Goal: Task Accomplishment & Management: Complete application form

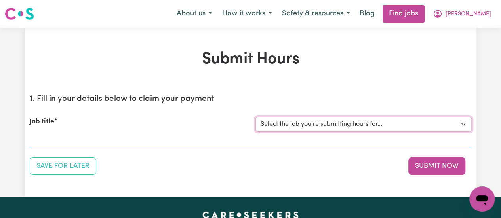
click at [443, 123] on select "Select the job you're submitting hours for... [[PERSON_NAME]] [DEMOGRAPHIC_DATA…" at bounding box center [363, 124] width 216 height 15
select select "15047"
click at [255, 117] on select "Select the job you're submitting hours for... [[PERSON_NAME]] [DEMOGRAPHIC_DATA…" at bounding box center [363, 124] width 216 height 15
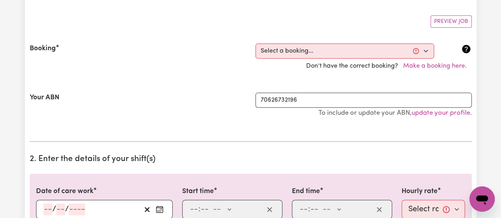
scroll to position [154, 0]
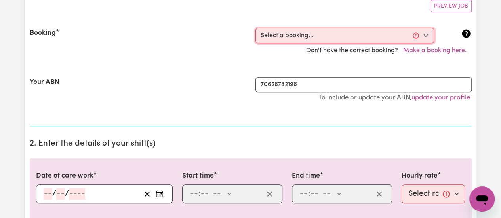
click at [427, 35] on select "Select a booking... [DATE] 09:30am to 01:30pm (RECURRING) [DATE] 09:30am to 01:…" at bounding box center [344, 35] width 179 height 15
select select "363409"
click at [255, 28] on select "Select a booking... [DATE] 09:30am to 01:30pm (RECURRING) [DATE] 09:30am to 01:…" at bounding box center [344, 35] width 179 height 15
type input "[DATE]"
type input "15"
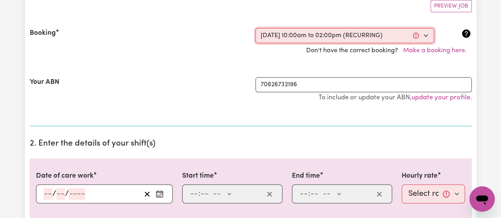
type input "9"
type input "2025"
type input "10:00"
type input "10"
type input "0"
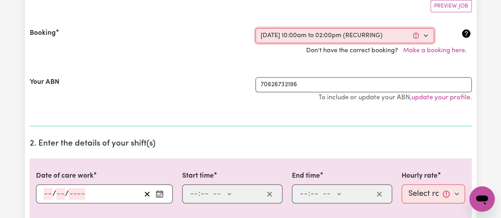
select select "am"
type input "14:00"
type input "2"
type input "0"
select select "pm"
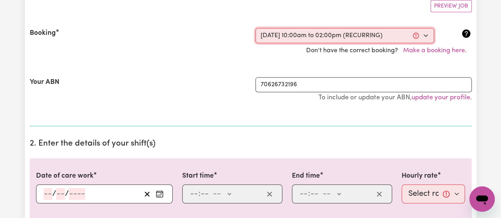
select select "45-Weekday"
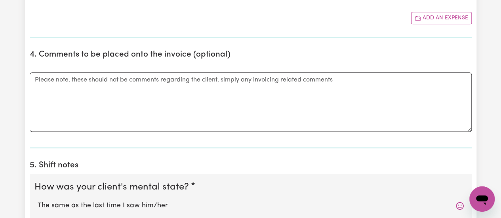
scroll to position [494, 0]
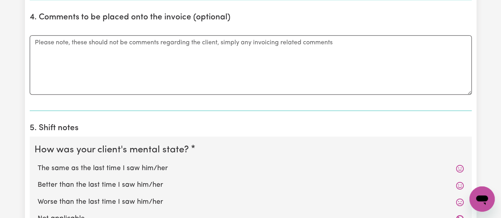
click at [496, 86] on div "Submit Hours 1. Fill in your details below to claim your payment Job title Sele…" at bounding box center [250, 95] width 501 height 1123
click at [102, 43] on textarea "Comments" at bounding box center [251, 64] width 442 height 59
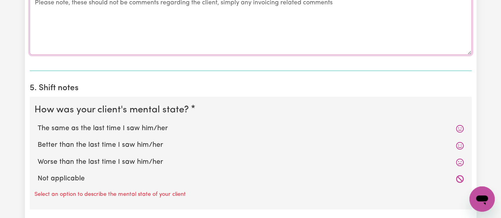
scroll to position [553, 0]
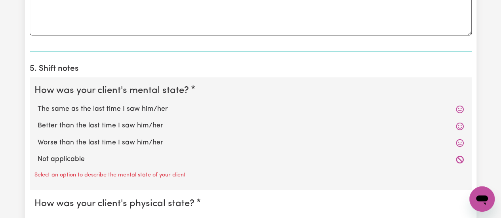
click at [79, 106] on label "The same as the last time I saw him/her" at bounding box center [251, 109] width 426 height 10
click at [38, 104] on input "The same as the last time I saw him/her" at bounding box center [37, 104] width 0 height 0
radio input "true"
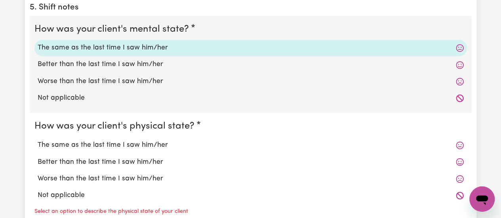
scroll to position [673, 0]
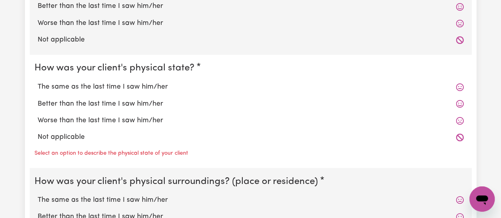
click at [153, 82] on label "The same as the last time I saw him/her" at bounding box center [251, 87] width 426 height 10
click at [38, 82] on input "The same as the last time I saw him/her" at bounding box center [37, 81] width 0 height 0
radio input "true"
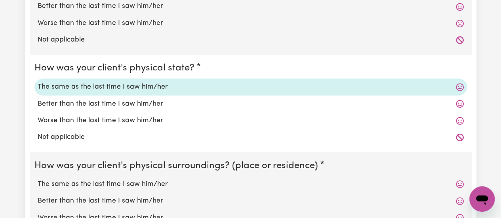
click at [143, 179] on label "The same as the last time I saw him/her" at bounding box center [251, 184] width 426 height 10
click at [38, 179] on input "The same as the last time I saw him/her" at bounding box center [37, 179] width 0 height 0
radio input "true"
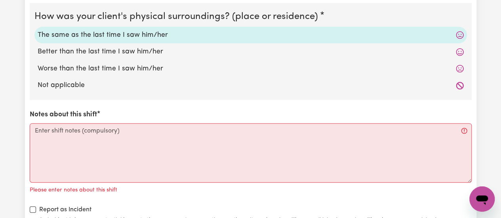
scroll to position [830, 0]
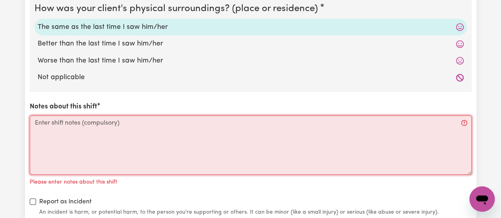
click at [130, 131] on textarea "Notes about this shift" at bounding box center [251, 145] width 442 height 59
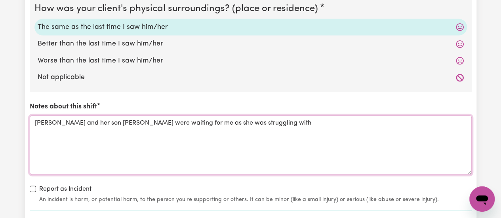
click at [259, 117] on textarea "[PERSON_NAME] and her son [PERSON_NAME] were waiting for me as she was struggli…" at bounding box center [251, 145] width 442 height 59
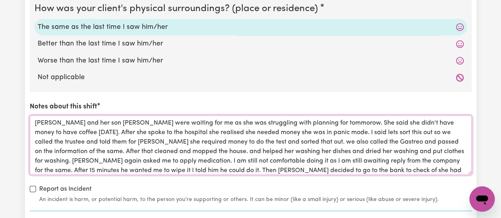
scroll to position [9, 0]
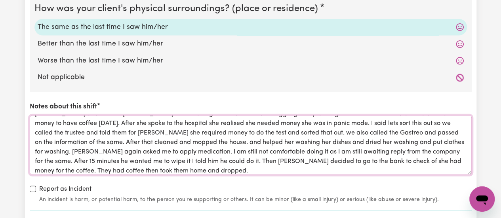
click at [319, 134] on textarea "[PERSON_NAME] and her son [PERSON_NAME] were waiting for me as she was struggli…" at bounding box center [251, 145] width 442 height 59
click at [0, 0] on span "[MEDICAL_DATA]" at bounding box center [0, 0] width 0 height 0
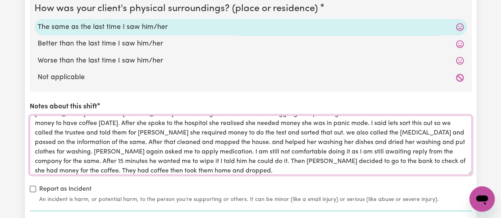
click at [294, 151] on textarea "[PERSON_NAME] and her son [PERSON_NAME] were waiting for me as she was struggli…" at bounding box center [251, 145] width 442 height 59
click at [0, 0] on span "reply" at bounding box center [0, 0] width 0 height 0
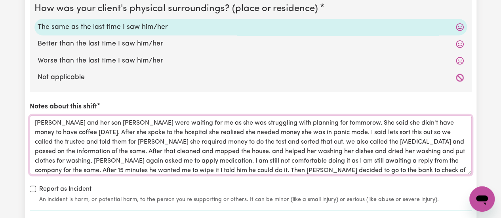
click at [0, 0] on div "[DATE]." at bounding box center [0, 0] width 0 height 0
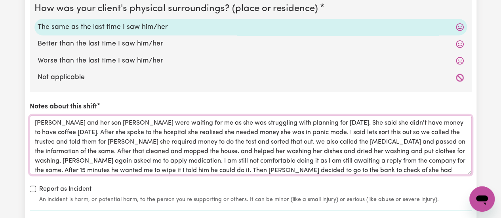
click at [228, 130] on textarea "[PERSON_NAME] and her son [PERSON_NAME] were waiting for me as she was struggli…" at bounding box center [251, 145] width 442 height 59
click at [0, 0] on span "money" at bounding box center [0, 0] width 0 height 0
click at [169, 131] on textarea "[PERSON_NAME] and her son [PERSON_NAME] were waiting for me as she was struggli…" at bounding box center [251, 145] width 442 height 59
click at [0, 0] on div "realized" at bounding box center [0, 0] width 0 height 0
click at [170, 132] on textarea "[PERSON_NAME] and her son [PERSON_NAME] were waiting for me as she was struggli…" at bounding box center [251, 145] width 442 height 59
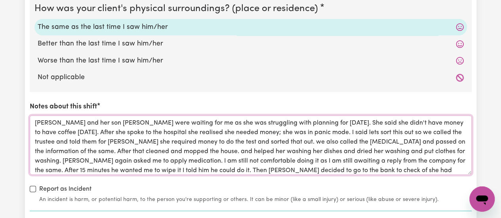
click at [128, 129] on textarea "[PERSON_NAME] and her son [PERSON_NAME] were waiting for me as she was struggli…" at bounding box center [251, 145] width 442 height 59
click at [0, 0] on qb-div "Add Punctuation hospital ," at bounding box center [0, 0] width 0 height 0
click at [328, 129] on textarea "[PERSON_NAME] and her son [PERSON_NAME] were waiting for me as she was struggli…" at bounding box center [251, 145] width 442 height 59
click at [0, 0] on span ", "Let's" at bounding box center [0, 0] width 0 height 0
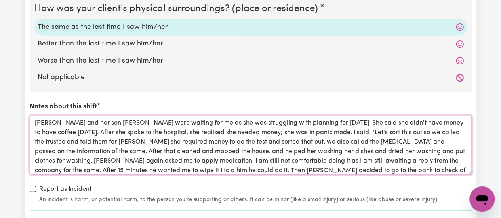
click at [264, 143] on textarea "[PERSON_NAME] and her son [PERSON_NAME] were waiting for me as she was struggli…" at bounding box center [251, 145] width 442 height 59
click at [0, 0] on div "We" at bounding box center [0, 0] width 0 height 0
click at [0, 0] on span "out" at bounding box center [0, 0] width 0 height 0
click at [0, 0] on span "the" at bounding box center [0, 0] width 0 height 0
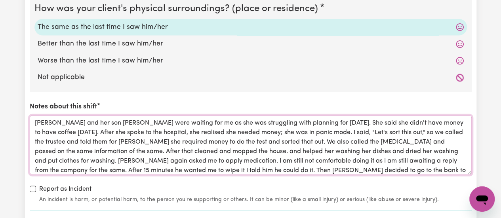
click at [445, 141] on textarea "[PERSON_NAME] and her son [PERSON_NAME] were waiting for me as she was struggli…" at bounding box center [251, 145] width 442 height 59
click at [0, 0] on span "of the same" at bounding box center [0, 0] width 0 height 0
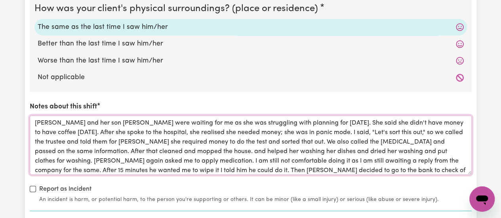
click at [59, 151] on textarea "[PERSON_NAME] and her son [PERSON_NAME] were waiting for me as she was struggli…" at bounding box center [251, 145] width 442 height 59
click at [0, 0] on qb-div "Add that , I" at bounding box center [0, 0] width 0 height 0
click at [0, 0] on qb-div "Remove house . and" at bounding box center [0, 0] width 0 height 0
click at [222, 153] on textarea "[PERSON_NAME] and her son [PERSON_NAME] were waiting for me as she was struggli…" at bounding box center [251, 145] width 442 height 59
click at [0, 0] on div "wash" at bounding box center [0, 0] width 0 height 0
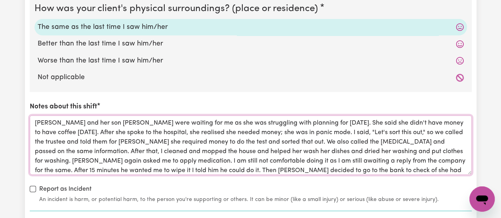
click at [200, 159] on textarea "[PERSON_NAME] and her son [PERSON_NAME] were waiting for me as she was struggli…" at bounding box center [251, 145] width 442 height 59
click at [0, 0] on div "it ," at bounding box center [0, 0] width 0 height 0
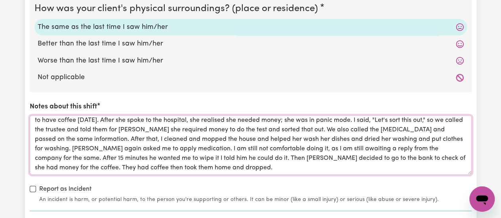
click at [416, 156] on textarea "[PERSON_NAME] and her son [PERSON_NAME] were waiting for me as she was struggli…" at bounding box center [251, 145] width 442 height 59
click at [0, 0] on span "coffee" at bounding box center [0, 0] width 0 height 0
click at [102, 167] on textarea "[PERSON_NAME] and her son [PERSON_NAME] were waiting for me as she was struggli…" at bounding box center [251, 145] width 442 height 59
click at [0, 0] on span "dropped" at bounding box center [0, 0] width 0 height 0
click at [69, 156] on textarea "[PERSON_NAME] and her son [PERSON_NAME] were waiting for me as she was struggli…" at bounding box center [251, 145] width 442 height 59
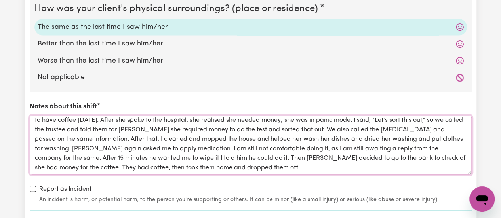
click at [0, 0] on span "it" at bounding box center [0, 0] width 0 height 0
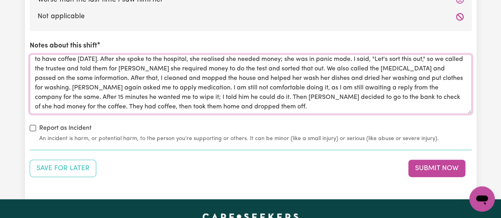
scroll to position [956, 0]
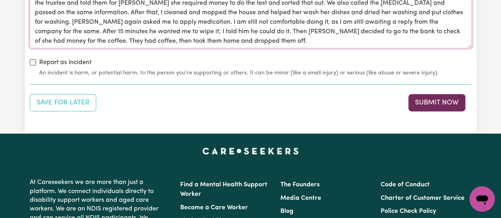
type textarea "[PERSON_NAME] and her son [PERSON_NAME] were waiting for me as she was struggli…"
click at [431, 106] on button "Submit Now" at bounding box center [436, 102] width 57 height 17
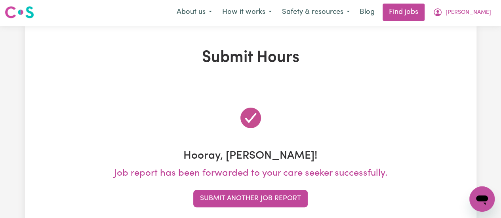
scroll to position [0, 0]
